Goal: Information Seeking & Learning: Find specific fact

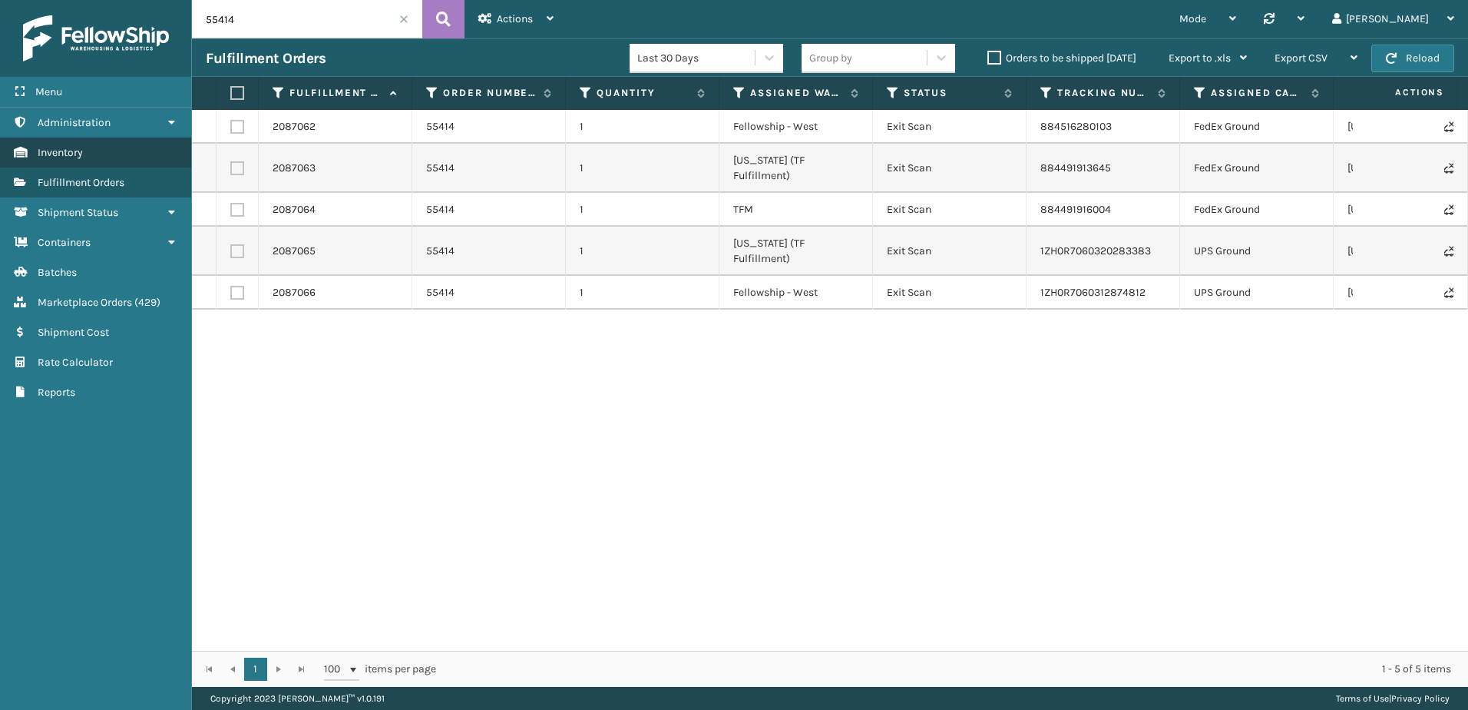
click at [87, 144] on link "Inventory" at bounding box center [95, 152] width 191 height 30
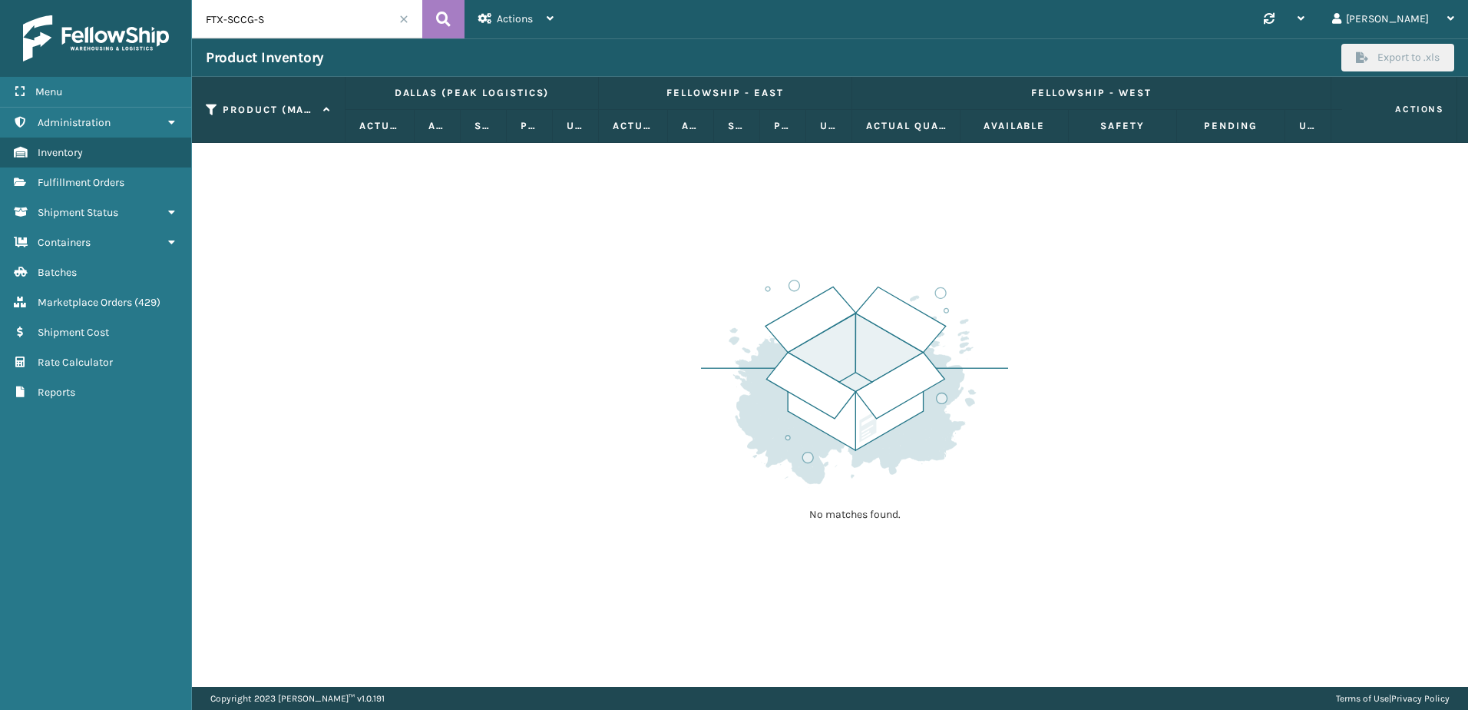
click at [399, 20] on span at bounding box center [403, 19] width 9 height 9
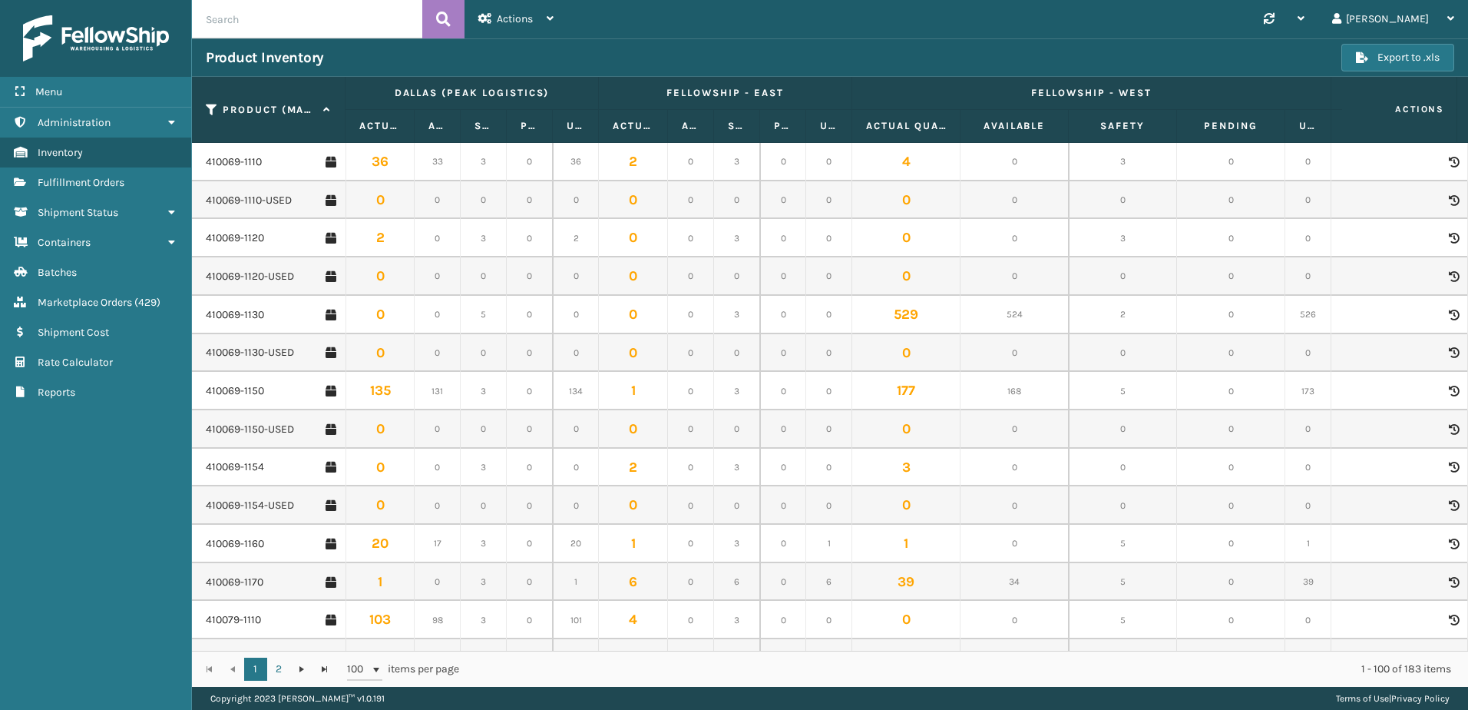
click at [305, 18] on input "text" at bounding box center [307, 19] width 230 height 38
paste input "810880-6030"
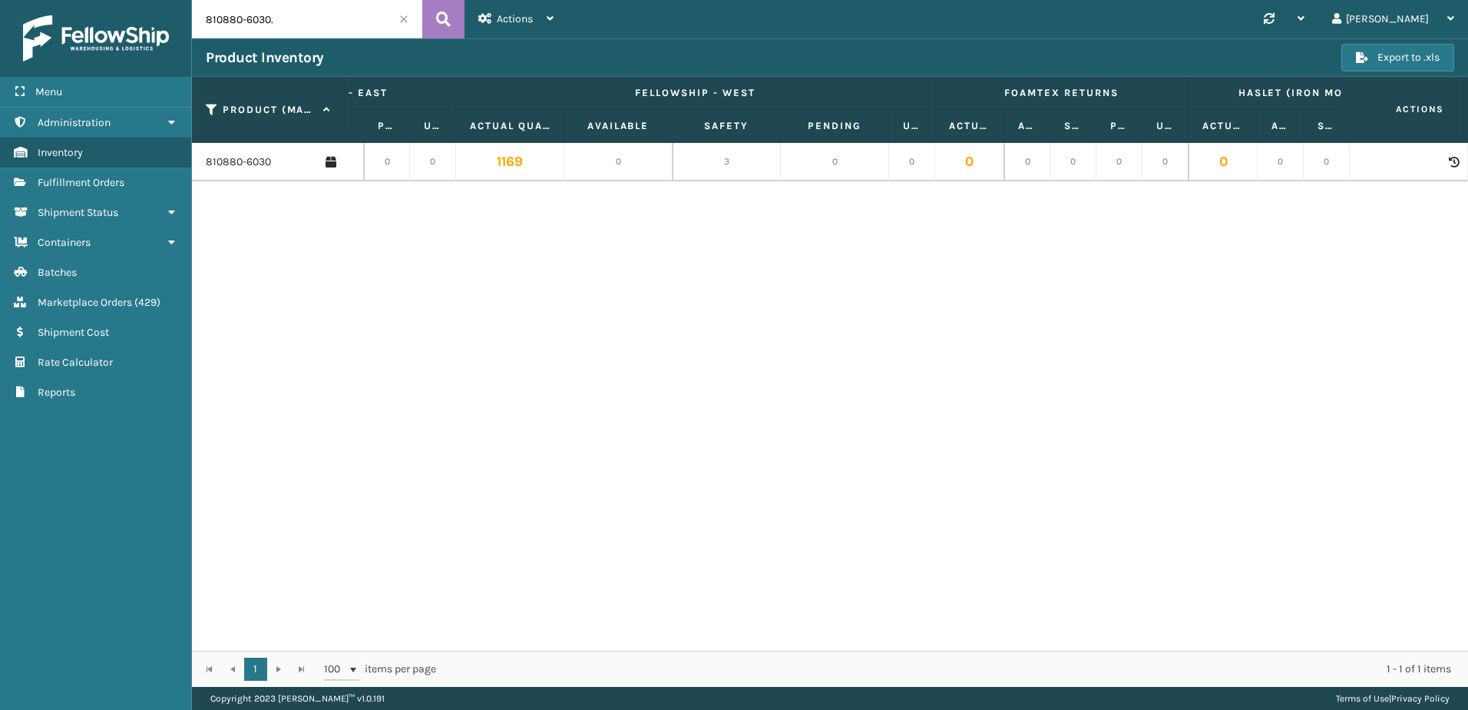
type input "810880-6030."
drag, startPoint x: 672, startPoint y: 117, endPoint x: 685, endPoint y: 112, distance: 14.1
click at [695, 109] on thead "Product (MAIN SKU) [GEOGRAPHIC_DATA] (Peak Logistics) Fellowship - East Fellows…" at bounding box center [1485, 110] width 3378 height 66
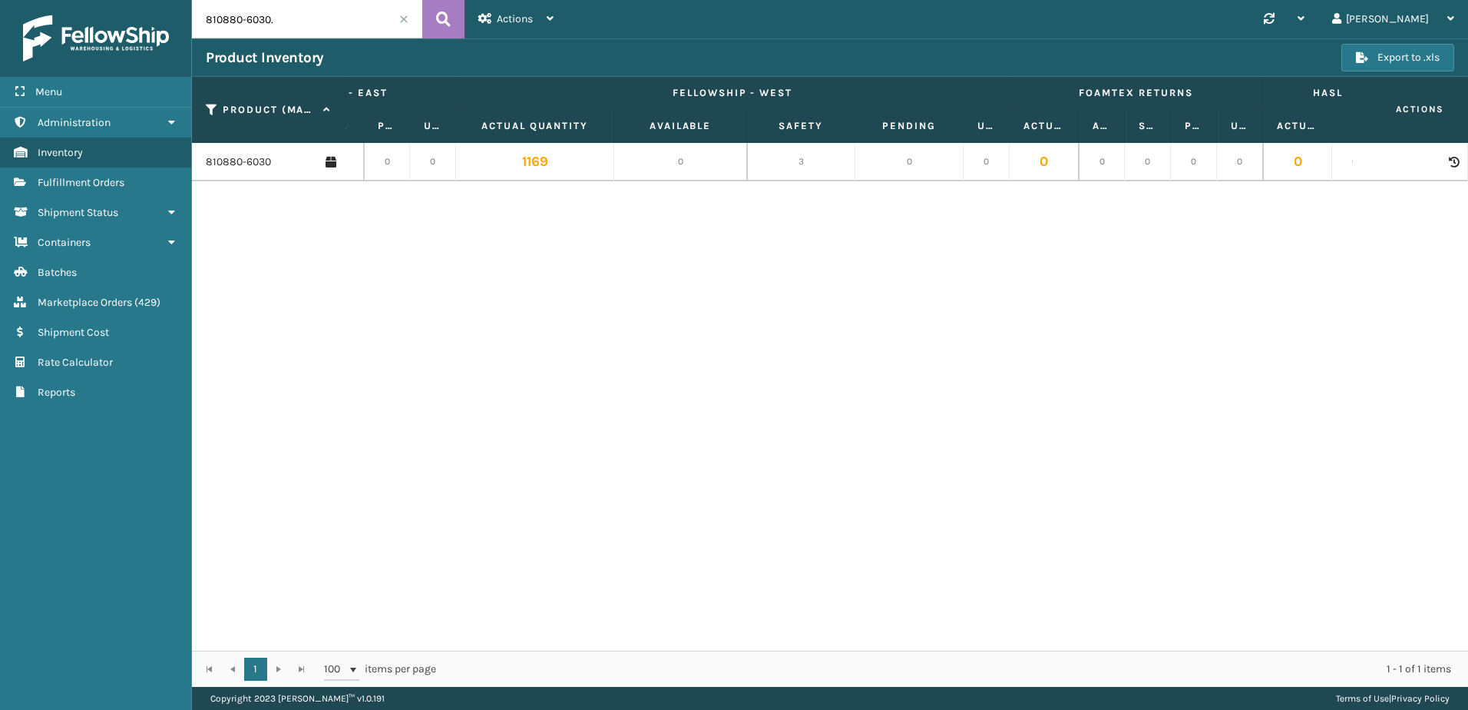
drag, startPoint x: 563, startPoint y: 124, endPoint x: 615, endPoint y: 124, distance: 52.2
click at [614, 120] on span at bounding box center [611, 271] width 5 height 323
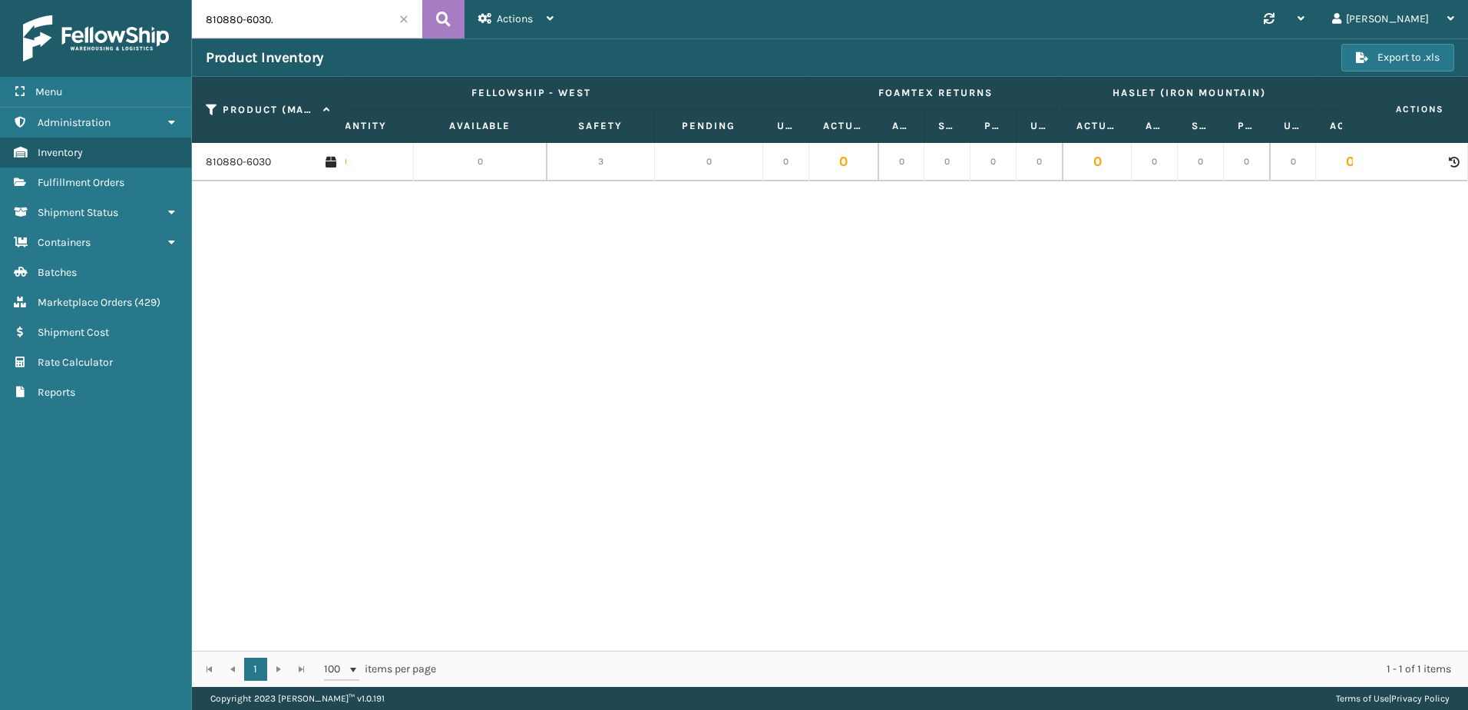
scroll to position [0, 609]
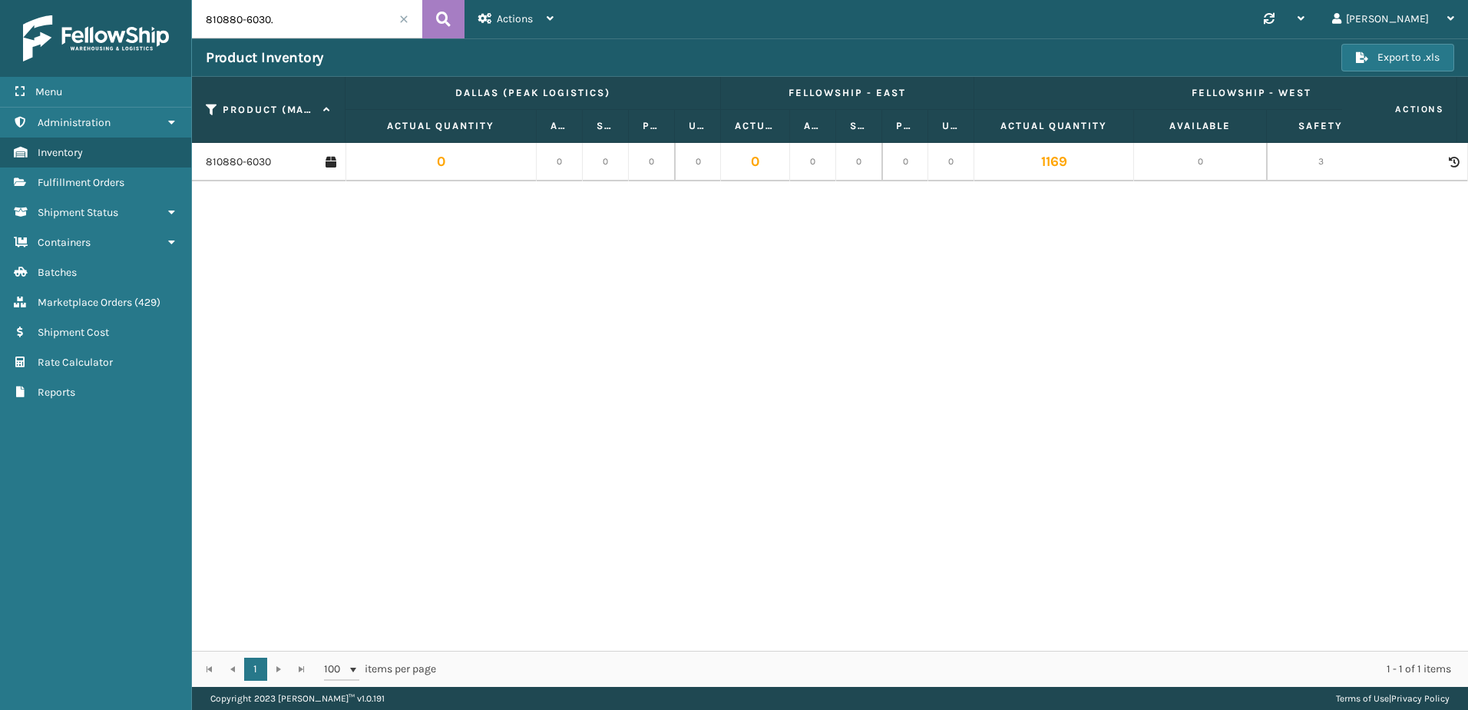
drag, startPoint x: 412, startPoint y: 115, endPoint x: 534, endPoint y: 119, distance: 121.4
click at [534, 119] on span at bounding box center [533, 271] width 5 height 323
click at [917, 319] on div "810880-6030 0 0 0 0 0 0 0 0 0 0 1169 0 3 0 0 0 0 0 0 0 0 0 0 0 0 0 0 3 0 0 0 0 …" at bounding box center [830, 397] width 1276 height 508
click at [231, 164] on link "810880-6030" at bounding box center [238, 161] width 65 height 15
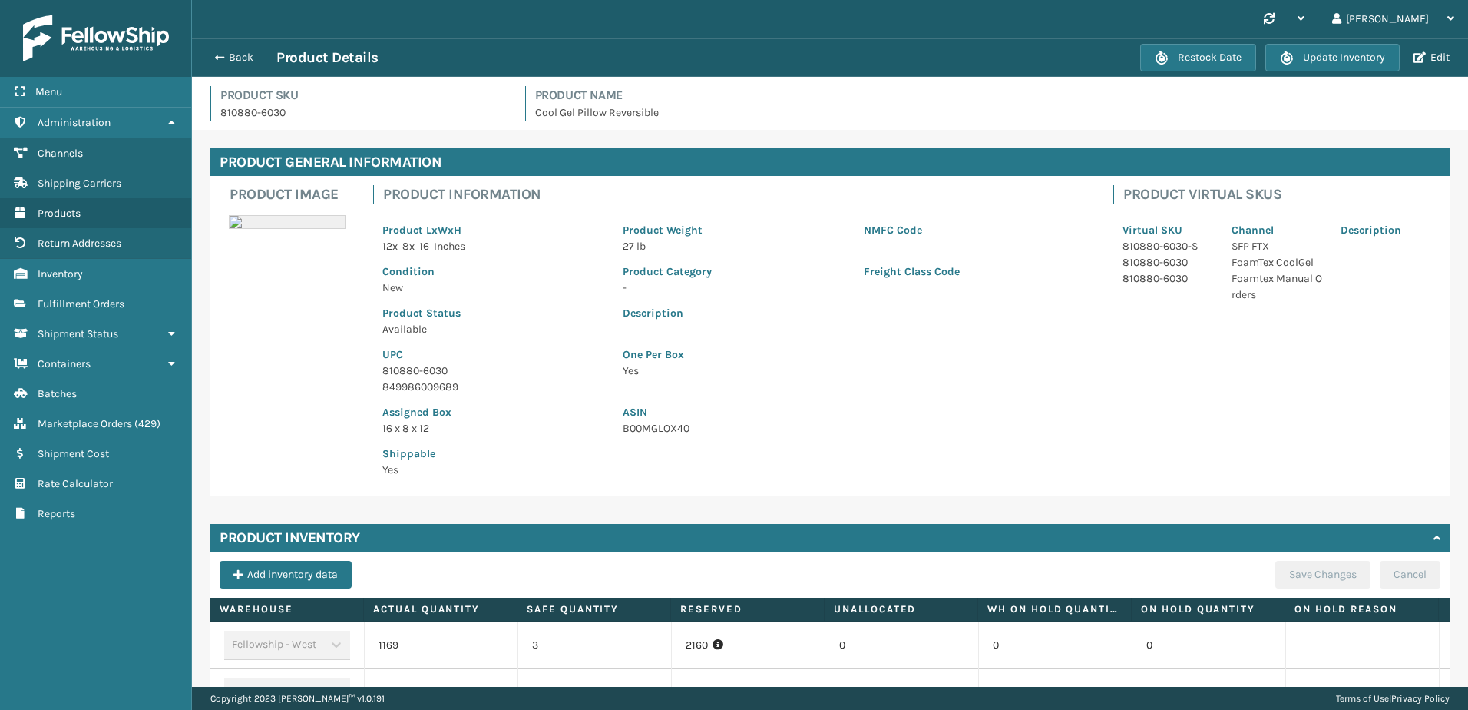
click at [763, 473] on div "Shippable Yes" at bounding box center [734, 456] width 722 height 41
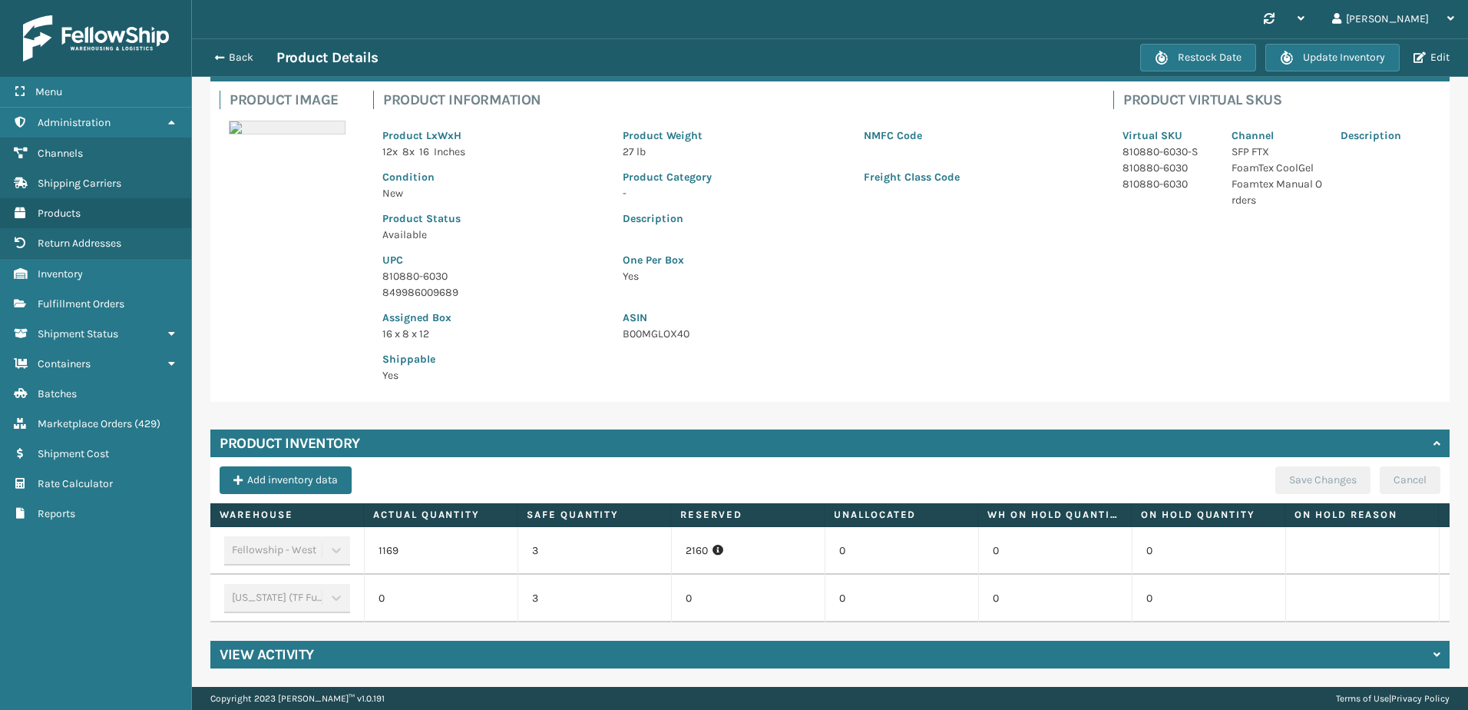
click at [869, 287] on div "One Per Box Yes" at bounding box center [854, 272] width 481 height 58
drag, startPoint x: 415, startPoint y: 537, endPoint x: 359, endPoint y: 528, distance: 56.7
click at [359, 528] on tr "Fellowship - West 1169 3 2160 0 0 0" at bounding box center [901, 551] width 1382 height 48
click at [789, 560] on td "2160" at bounding box center [748, 551] width 154 height 48
drag, startPoint x: 680, startPoint y: 543, endPoint x: 750, endPoint y: 552, distance: 70.5
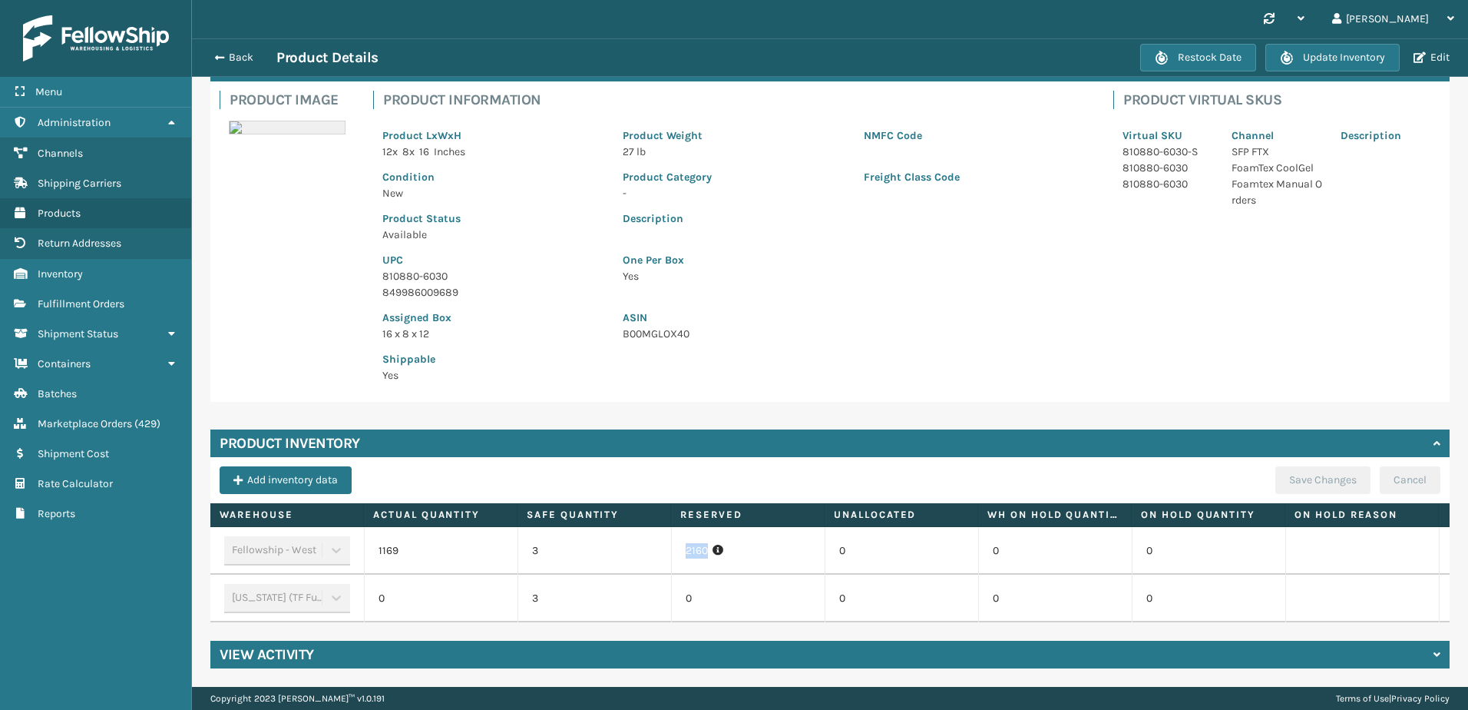
click at [750, 552] on td "2160" at bounding box center [748, 551] width 154 height 48
drag, startPoint x: 750, startPoint y: 552, endPoint x: 819, endPoint y: 577, distance: 73.6
click at [819, 577] on td "0" at bounding box center [748, 598] width 154 height 48
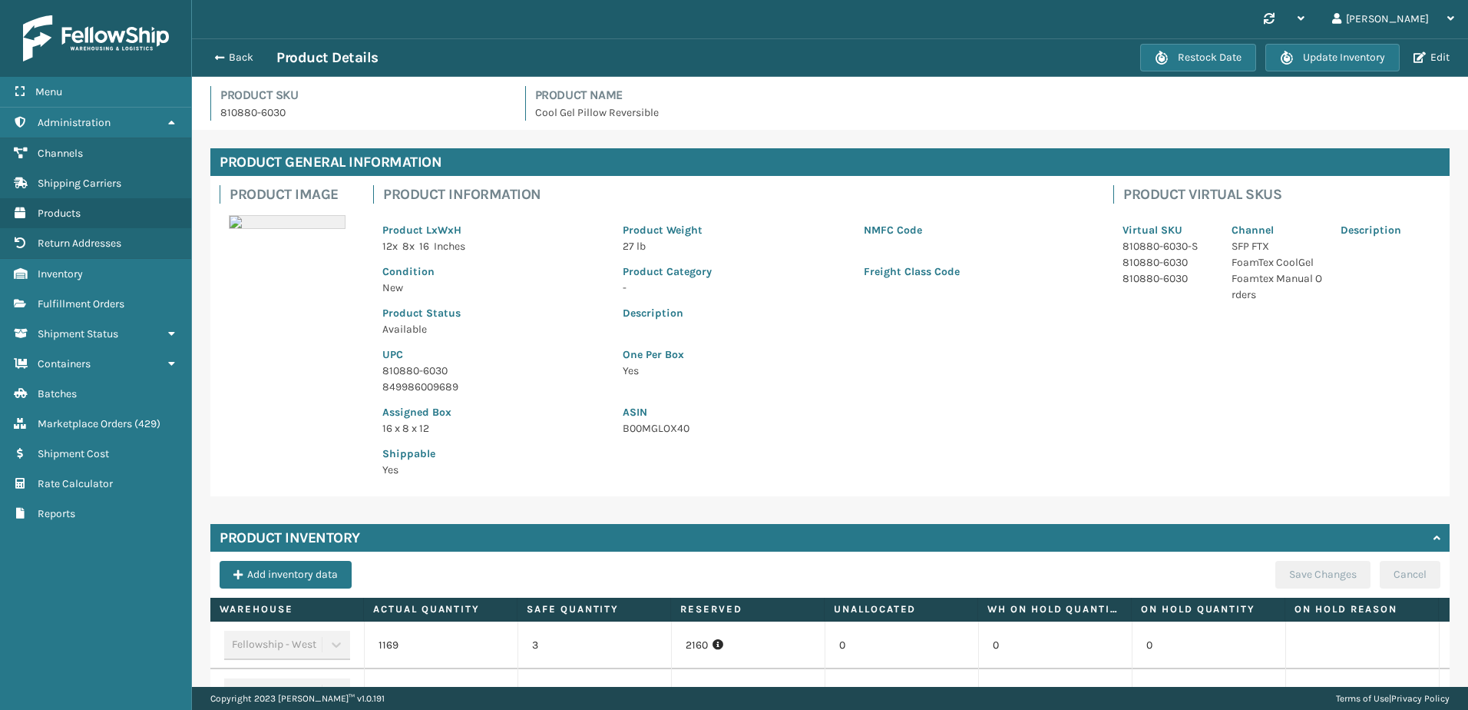
click at [855, 288] on div "Freight Class Code" at bounding box center [975, 274] width 240 height 41
